Goal: Task Accomplishment & Management: Use online tool/utility

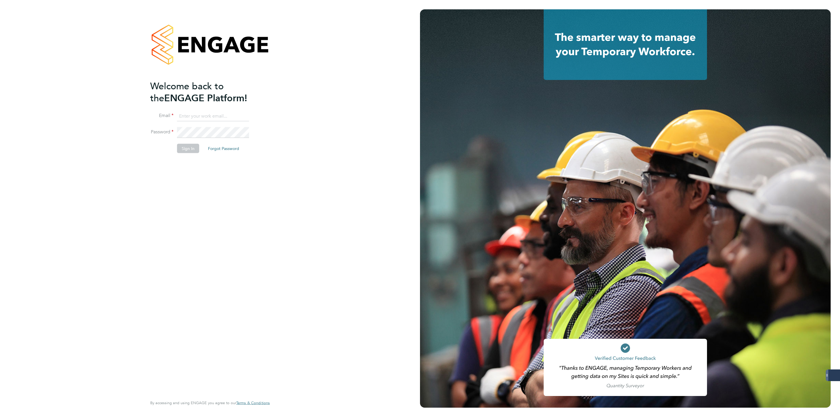
click at [202, 111] on input at bounding box center [213, 116] width 72 height 11
type input "george@mmpconsultancy.co.uk"
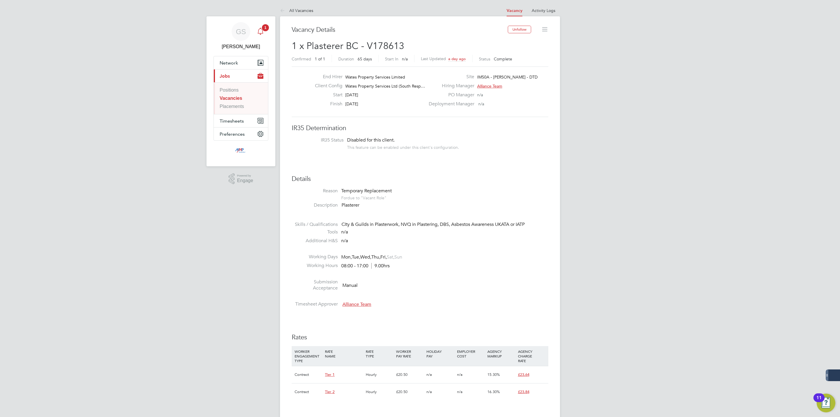
click at [267, 30] on span "1" at bounding box center [265, 27] width 7 height 7
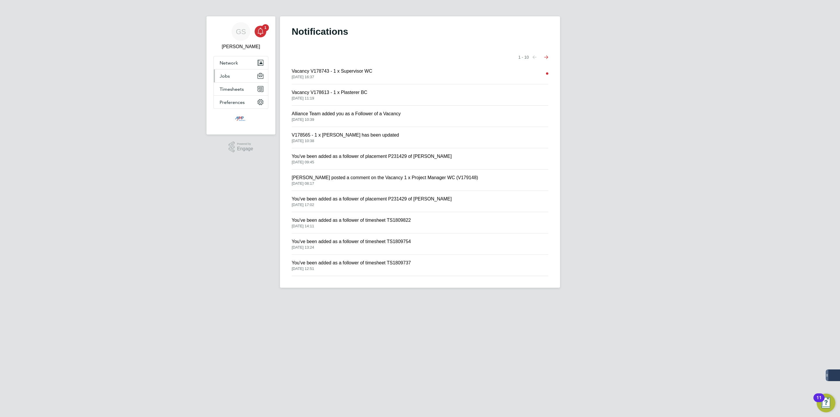
click at [236, 76] on button "Jobs" at bounding box center [241, 75] width 54 height 13
click at [235, 96] on link "Vacancies" at bounding box center [230, 98] width 21 height 5
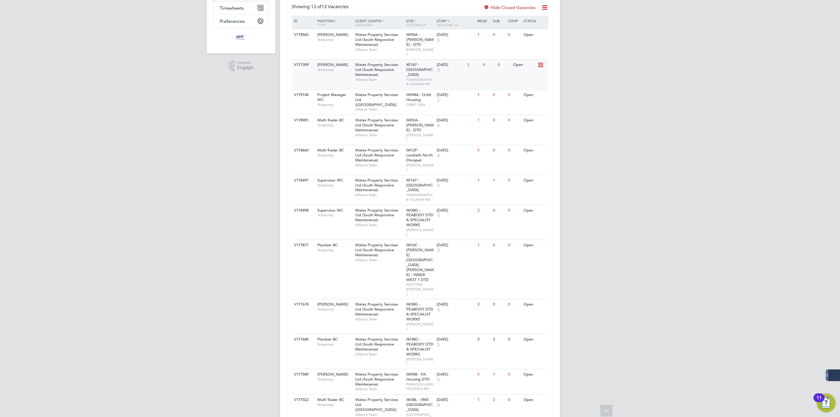
scroll to position [126, 0]
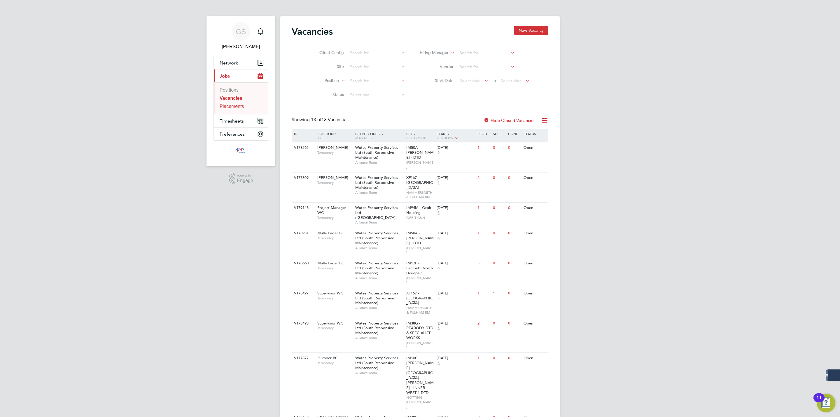
click at [228, 108] on link "Placements" at bounding box center [232, 106] width 25 height 5
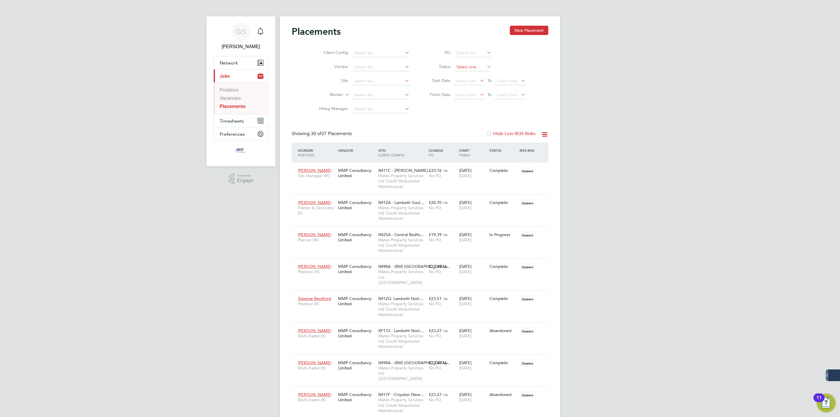
click at [469, 68] on input at bounding box center [473, 67] width 37 height 8
click at [466, 73] on li "Active" at bounding box center [473, 75] width 38 height 8
type input "Active"
click at [441, 182] on div "Sikandar Mahmood Planner WC MMP Consultancy Limited IM25A - Central Bedfo… Wate…" at bounding box center [420, 178] width 257 height 32
click at [404, 178] on span "Wates Property Services Ltd (South Responsive Maintenance)" at bounding box center [402, 181] width 48 height 16
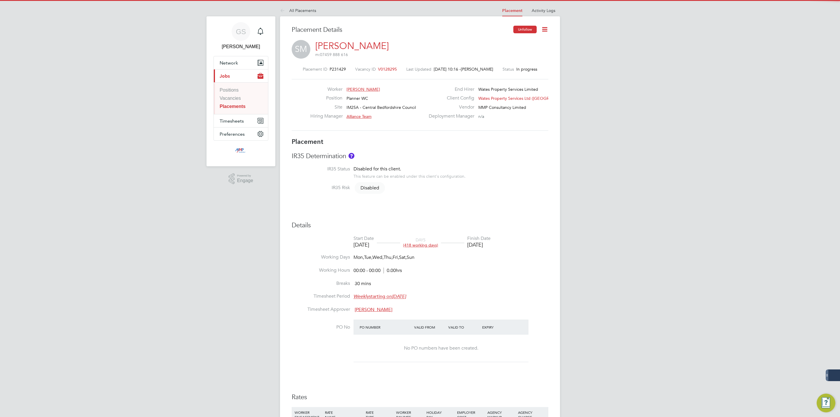
click at [522, 31] on button "Unfollow" at bounding box center [524, 30] width 23 height 8
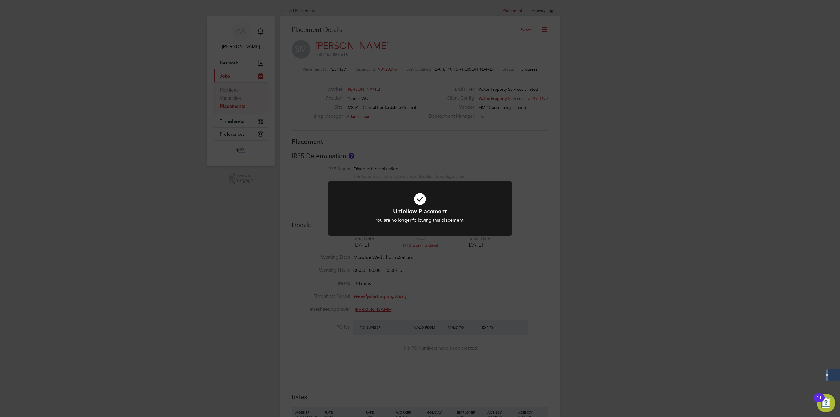
click at [405, 122] on div "Unfollow Placement You are no longer following this placement. Cancel Okay" at bounding box center [420, 208] width 840 height 417
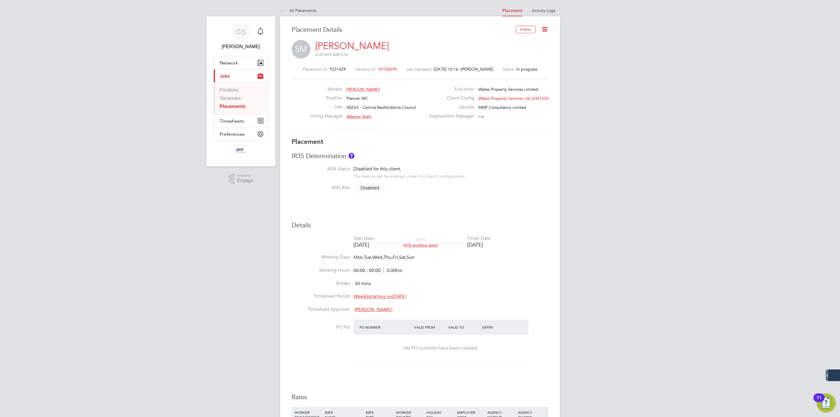
click at [238, 109] on link "Placements" at bounding box center [233, 106] width 26 height 5
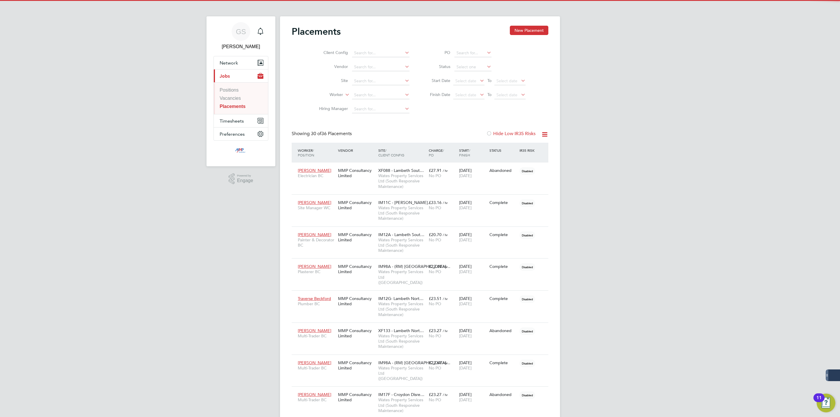
scroll to position [3, 3]
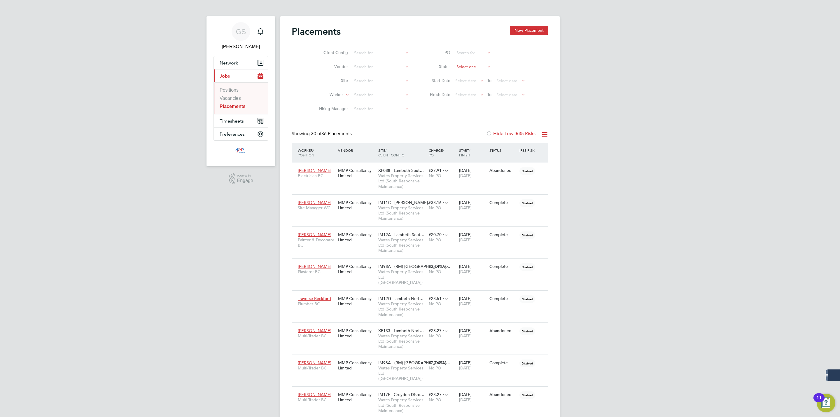
click at [475, 68] on input at bounding box center [473, 67] width 37 height 8
click at [471, 77] on li "Active" at bounding box center [473, 75] width 38 height 8
type input "Active"
click at [231, 98] on link "Vacancies" at bounding box center [230, 98] width 21 height 5
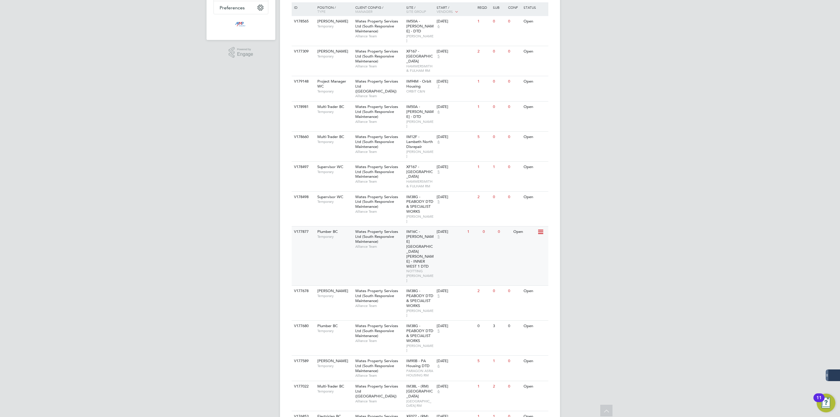
scroll to position [83, 0]
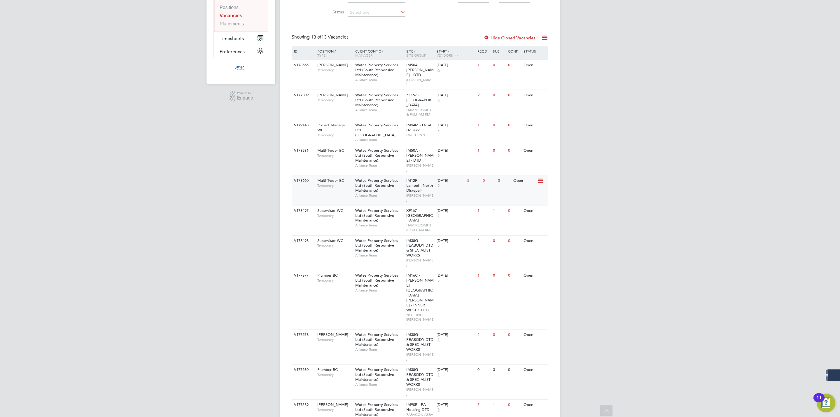
click at [346, 178] on div "V178660 Multi-Trader BC Temporary Wates Property Services Ltd (South Responsive…" at bounding box center [420, 190] width 257 height 30
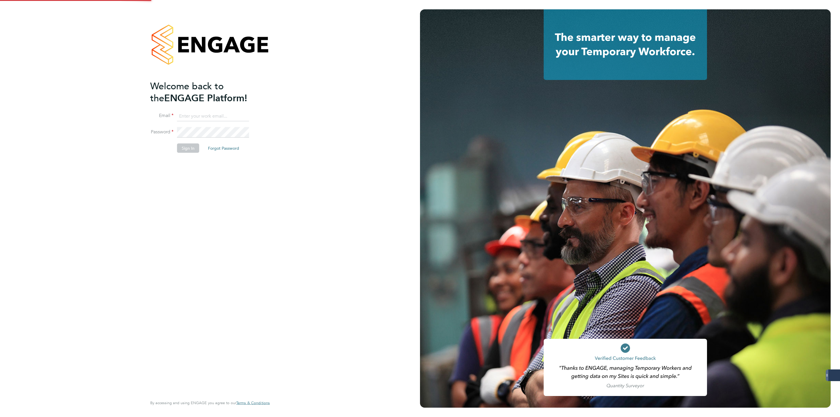
click at [212, 118] on input at bounding box center [213, 116] width 72 height 11
type input "[PERSON_NAME][EMAIL_ADDRESS][DOMAIN_NAME]"
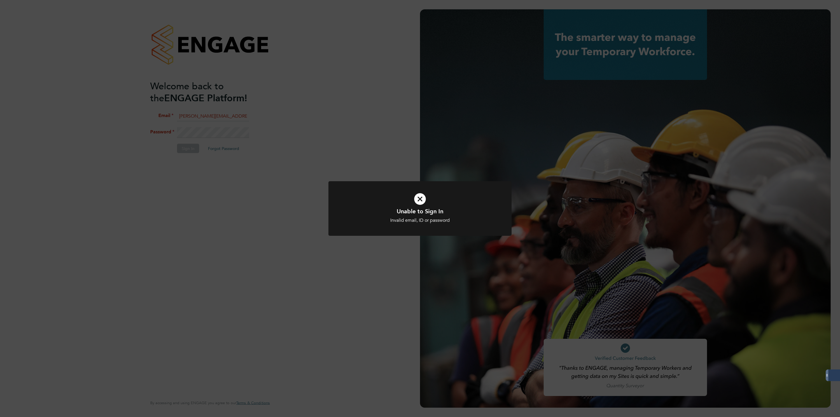
click at [221, 131] on div "Unable to Sign In Invalid email, ID or password Cancel Okay" at bounding box center [420, 208] width 840 height 417
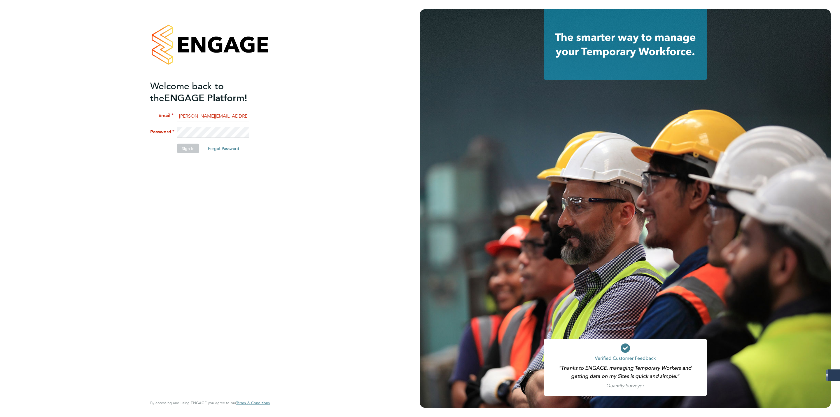
click at [143, 133] on div "Welcome back to the ENGAGE Platform! Email george@mmpconsultancy.co.uk Password…" at bounding box center [210, 208] width 143 height 417
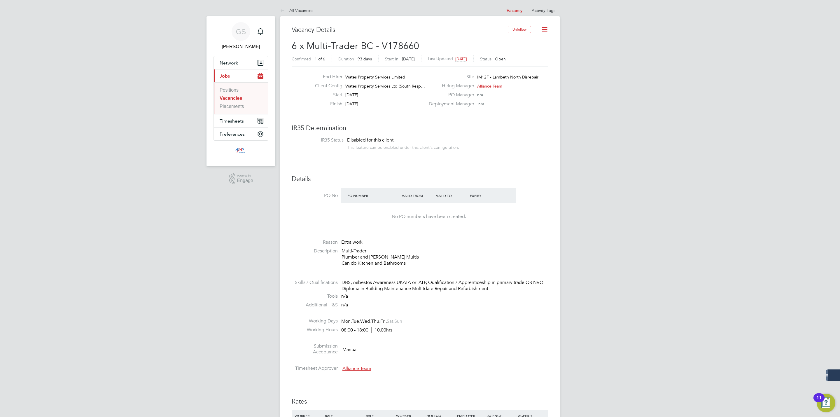
click at [229, 94] on li "Positions" at bounding box center [242, 91] width 44 height 8
click at [231, 98] on link "Vacancies" at bounding box center [231, 98] width 22 height 5
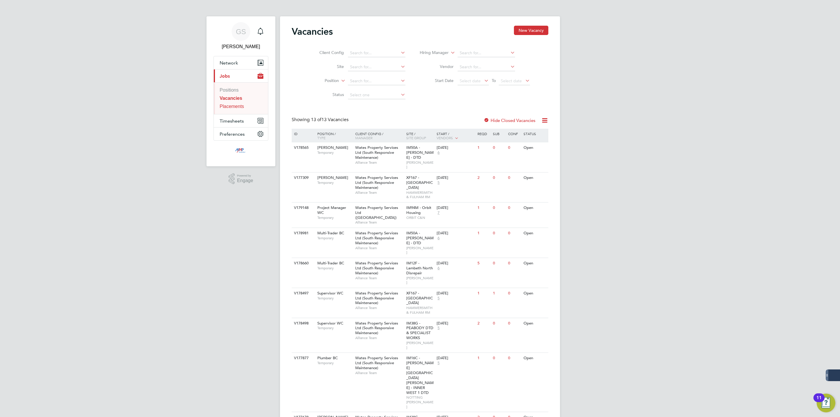
click at [233, 109] on link "Placements" at bounding box center [232, 106] width 25 height 5
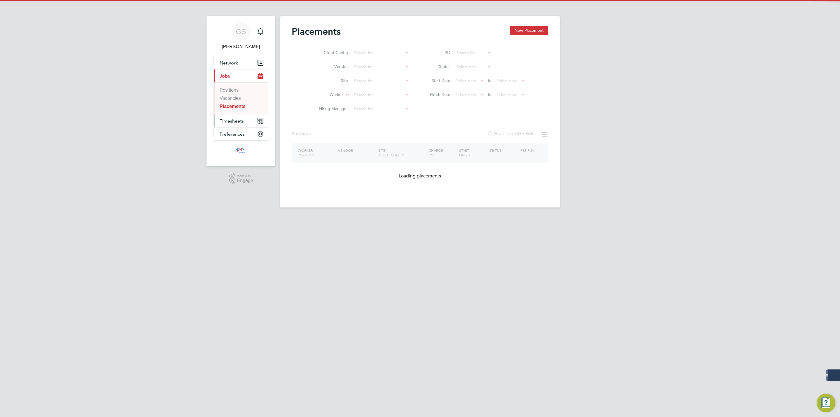
click at [237, 124] on span "Timesheets" at bounding box center [232, 121] width 24 height 6
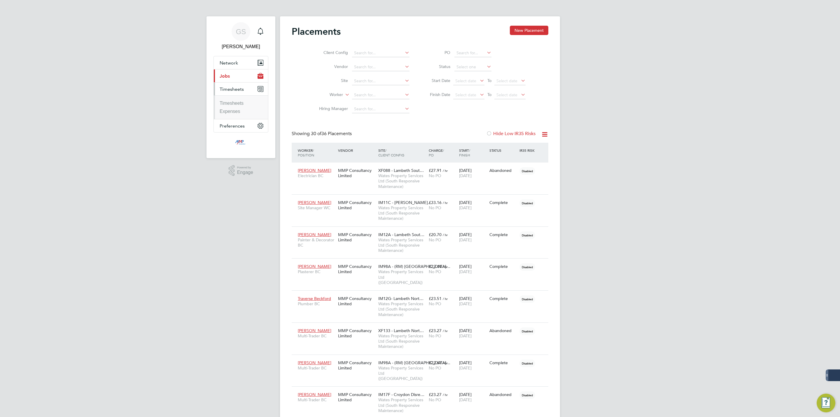
scroll to position [22, 41]
click at [238, 104] on link "Timesheets" at bounding box center [232, 103] width 24 height 5
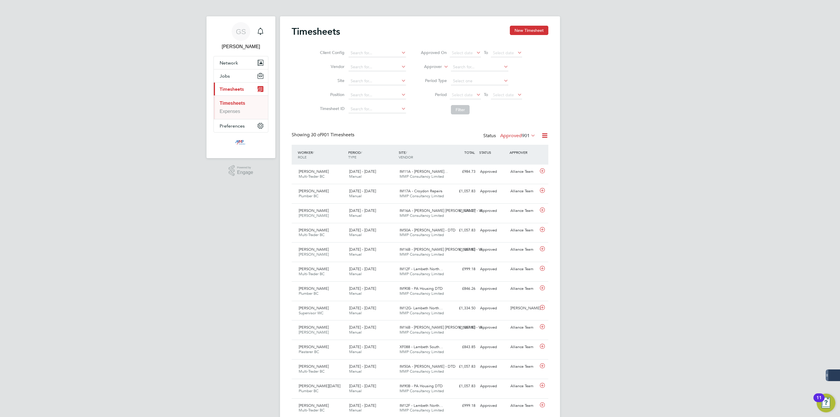
click at [522, 37] on div "Timesheets New Timesheet" at bounding box center [420, 35] width 257 height 18
click at [524, 33] on button "New Timesheet" at bounding box center [529, 30] width 39 height 9
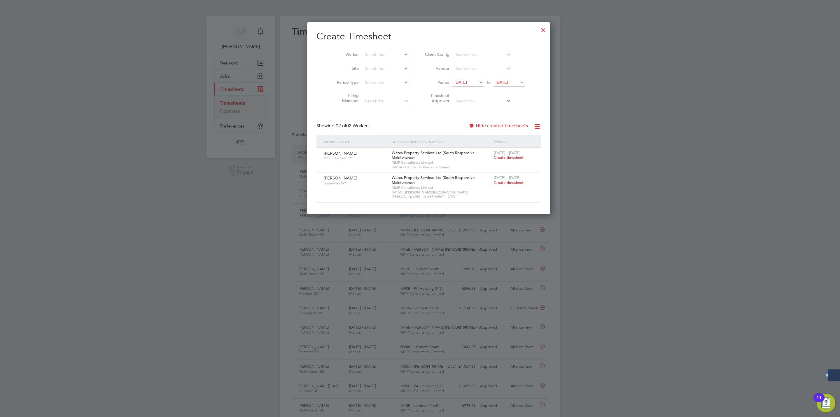
click at [538, 31] on div at bounding box center [543, 28] width 11 height 11
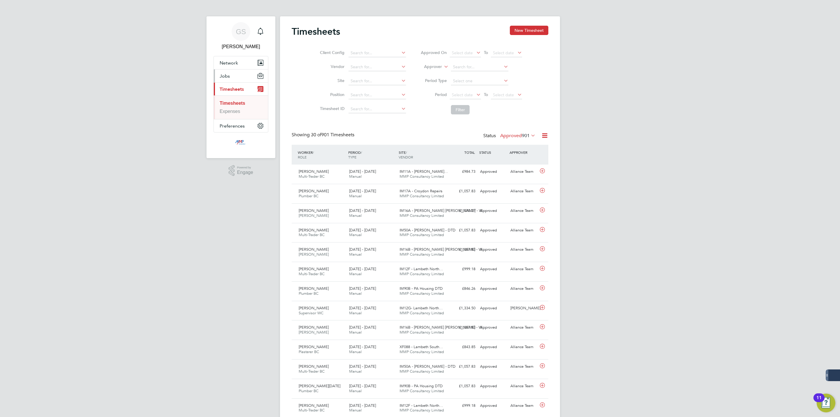
click at [234, 75] on button "Jobs" at bounding box center [241, 75] width 54 height 13
click at [239, 97] on link "Vacancies" at bounding box center [230, 98] width 21 height 5
